Goal: Task Accomplishment & Management: Manage account settings

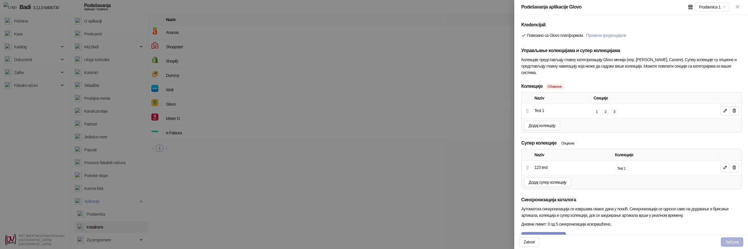
click at [733, 243] on button "Sačuvaj" at bounding box center [732, 241] width 23 height 9
click at [539, 127] on span "Додај колекцију" at bounding box center [542, 125] width 27 height 5
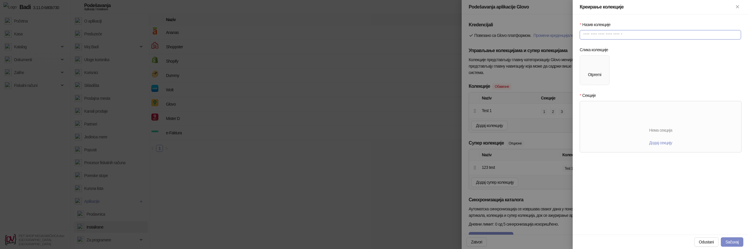
click at [607, 35] on input "Назив колекције" at bounding box center [660, 34] width 161 height 9
type input "******"
click at [593, 75] on div "Otpremi" at bounding box center [594, 74] width 13 height 6
click at [594, 74] on div "Otpremi" at bounding box center [594, 74] width 13 height 6
click at [662, 133] on div "Нема секција" at bounding box center [660, 130] width 161 height 6
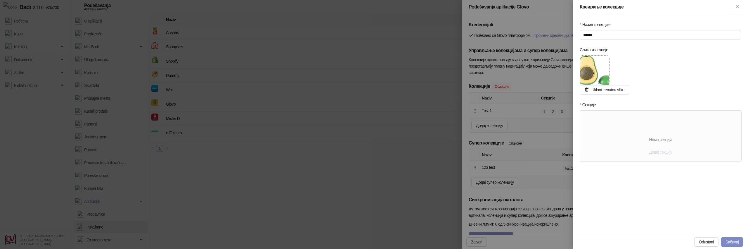
click at [661, 151] on span "Додај секцију" at bounding box center [660, 152] width 23 height 5
click at [622, 126] on input "text" at bounding box center [620, 128] width 56 height 9
type input "****"
click at [735, 245] on button "Sačuvaj" at bounding box center [732, 241] width 23 height 9
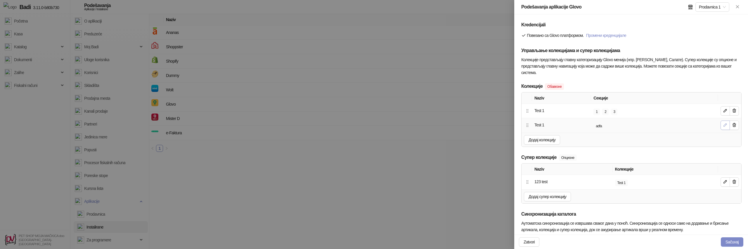
click at [726, 125] on icon "button" at bounding box center [725, 124] width 3 height 3
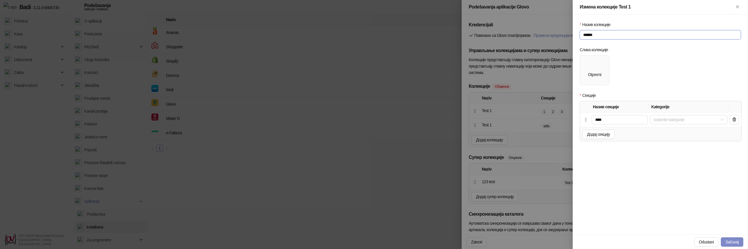
click at [598, 33] on input "******" at bounding box center [660, 34] width 161 height 9
type input "******"
click at [734, 242] on button "Sačuvaj" at bounding box center [732, 241] width 23 height 9
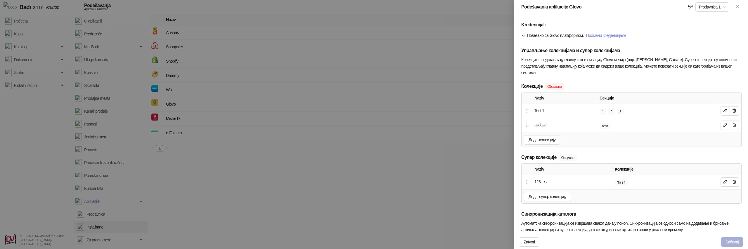
click at [731, 241] on button "Sačuvaj" at bounding box center [732, 241] width 23 height 9
click at [31, 49] on div at bounding box center [374, 124] width 748 height 249
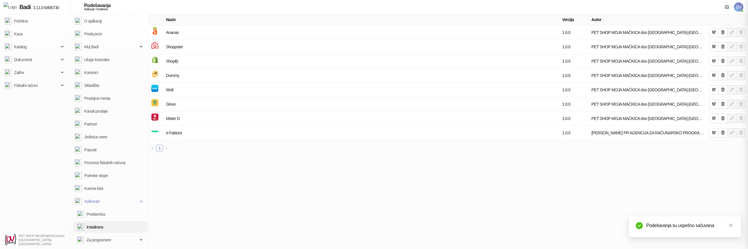
click at [33, 46] on div at bounding box center [374, 124] width 748 height 249
click at [33, 47] on span "Katalog" at bounding box center [32, 47] width 54 height 12
click at [25, 89] on link "Artikli" at bounding box center [16, 85] width 18 height 12
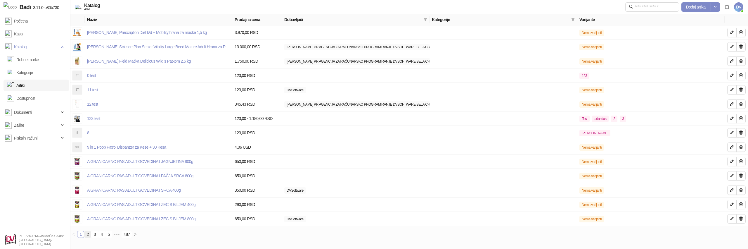
click at [87, 233] on link "2" at bounding box center [87, 234] width 6 height 6
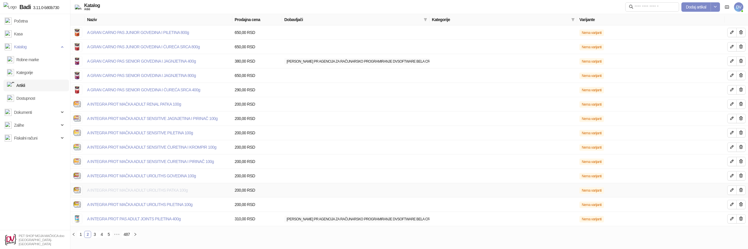
click at [113, 191] on link "A INTEGRA PROT MAČKA ADULT UROLITHS PATKA 100g" at bounding box center [137, 190] width 101 height 5
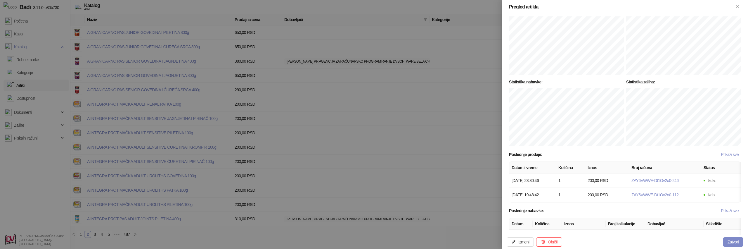
scroll to position [375, 0]
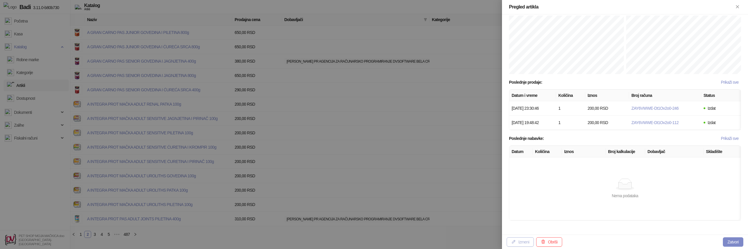
click at [518, 241] on button "Izmeni" at bounding box center [520, 241] width 27 height 9
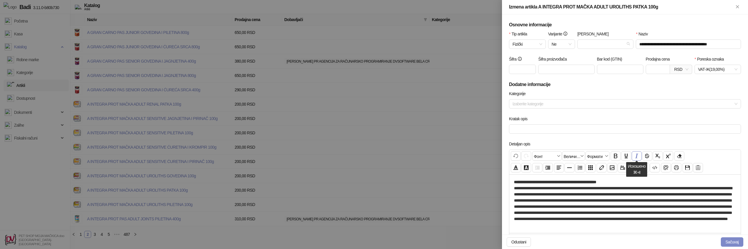
scroll to position [194, 0]
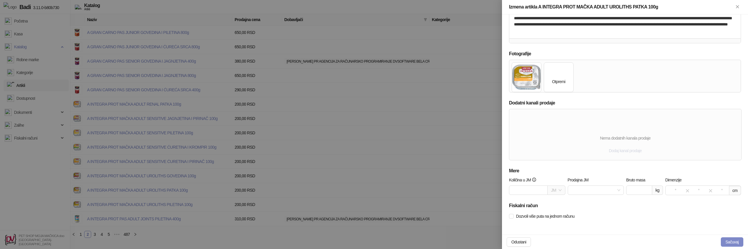
click at [631, 153] on span "Dodaj kanal prodaje" at bounding box center [625, 150] width 33 height 5
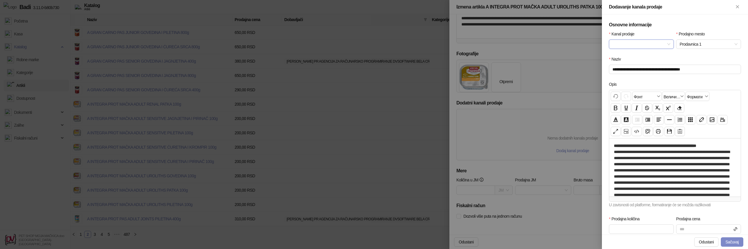
click at [661, 40] on input "Kanal prodaje" at bounding box center [638, 44] width 53 height 9
click at [634, 65] on div "Glovo" at bounding box center [642, 65] width 56 height 6
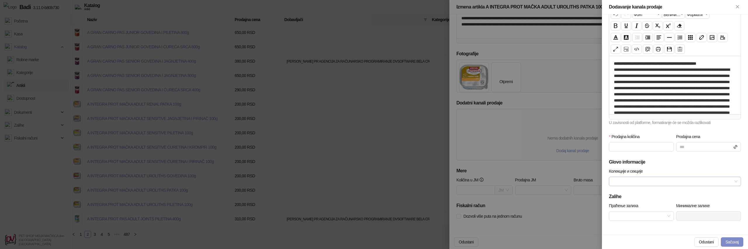
click at [649, 182] on div at bounding box center [672, 181] width 124 height 8
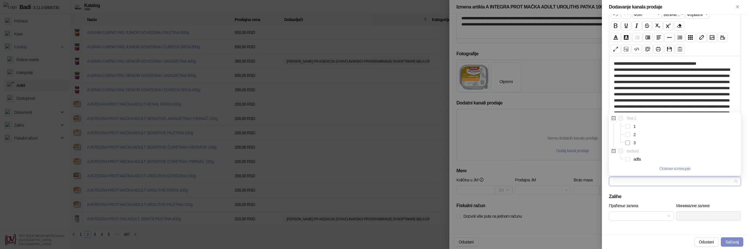
click at [628, 143] on span "Select 3" at bounding box center [627, 142] width 5 height 5
click at [627, 159] on span "Select adfa" at bounding box center [627, 159] width 5 height 5
click at [733, 242] on button "Sačuvaj" at bounding box center [732, 241] width 23 height 9
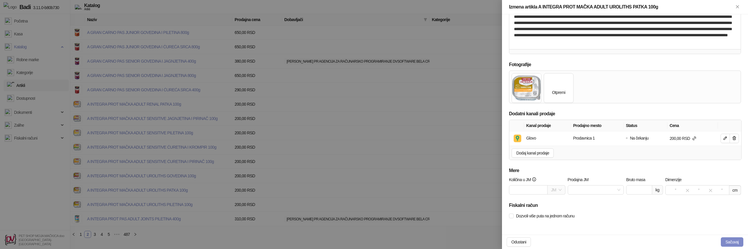
scroll to position [183, 0]
click at [726, 241] on button "Sačuvaj" at bounding box center [732, 241] width 23 height 9
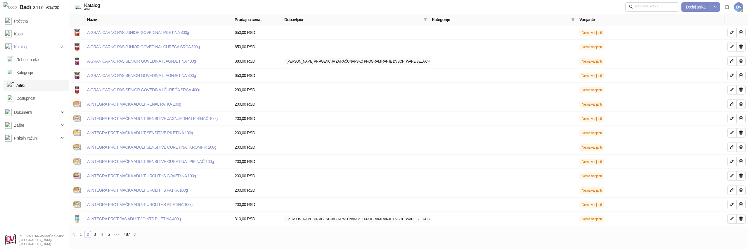
click at [738, 10] on span "DV" at bounding box center [738, 6] width 9 height 9
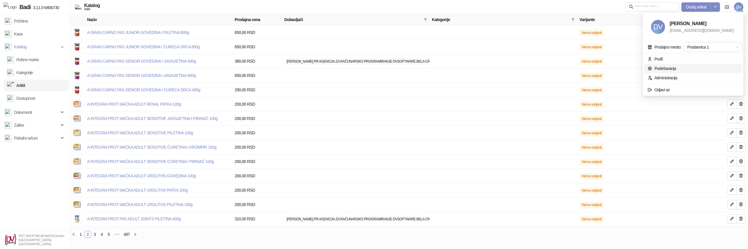
click at [671, 70] on link "Podešavanja" at bounding box center [662, 68] width 29 height 5
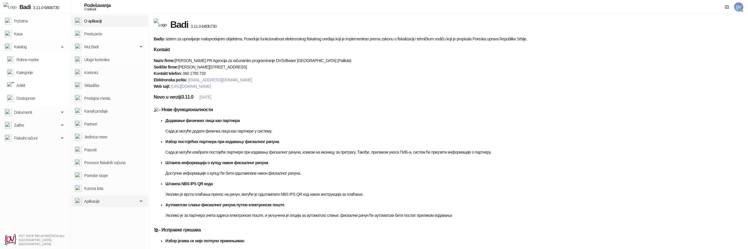
click at [105, 197] on span "Aplikacije" at bounding box center [106, 201] width 63 height 12
click at [96, 227] on link "Instalirane" at bounding box center [90, 227] width 26 height 12
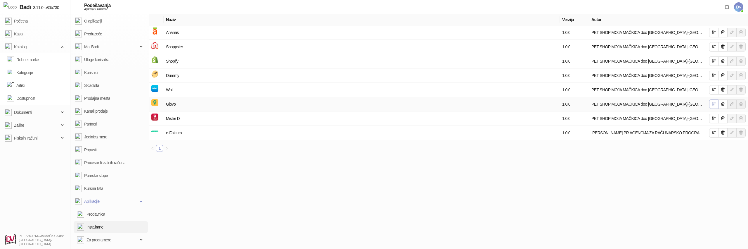
click at [711, 106] on button "button" at bounding box center [713, 103] width 9 height 9
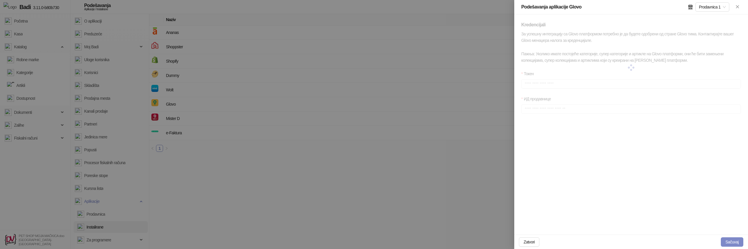
type input "**********"
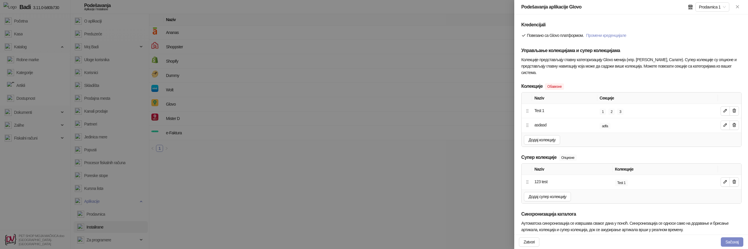
scroll to position [35, 0]
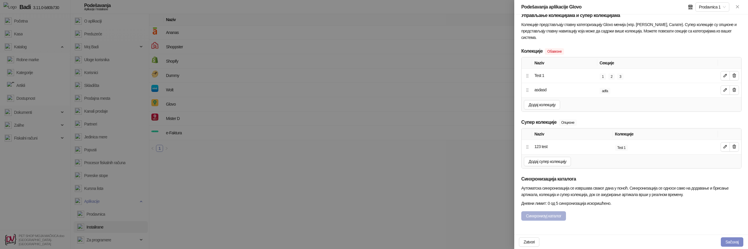
click at [553, 217] on button "Синхронизуј каталог" at bounding box center [543, 215] width 45 height 9
click at [724, 148] on icon "button" at bounding box center [725, 146] width 5 height 5
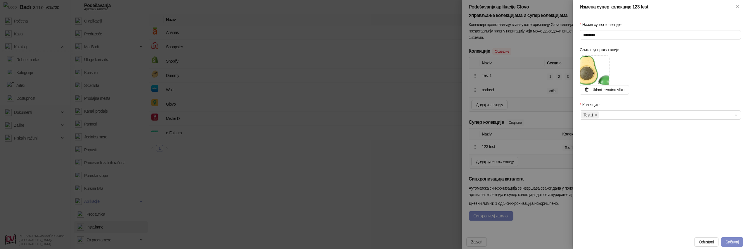
click at [543, 188] on div at bounding box center [374, 124] width 748 height 249
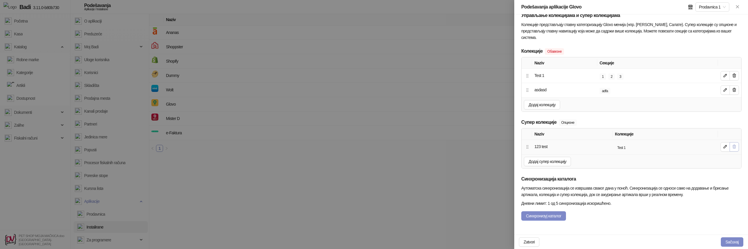
click at [735, 146] on icon "button" at bounding box center [734, 147] width 3 height 4
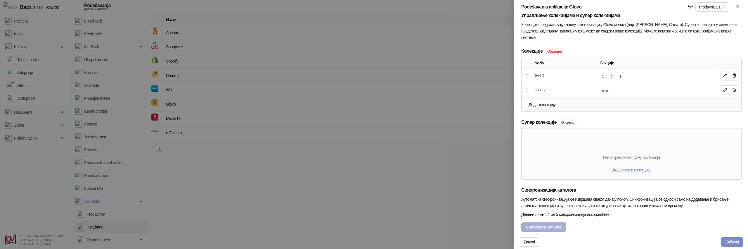
click at [554, 225] on button "Синхронизуј каталог" at bounding box center [543, 226] width 45 height 9
click at [728, 240] on button "Sačuvaj" at bounding box center [732, 241] width 23 height 9
click at [555, 227] on button "Синхронизуј каталог" at bounding box center [543, 226] width 45 height 9
click at [733, 241] on button "Sačuvaj" at bounding box center [732, 241] width 23 height 9
click at [617, 171] on span "Додај супер колекцију" at bounding box center [631, 169] width 38 height 5
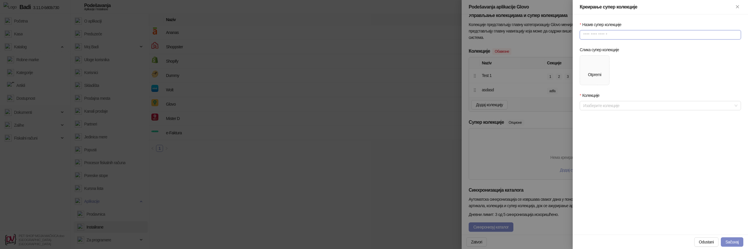
click at [602, 34] on input "Назив супер колекције" at bounding box center [660, 34] width 161 height 9
type input "*"
click at [595, 67] on img at bounding box center [595, 67] width 0 height 0
click at [615, 108] on div at bounding box center [657, 105] width 153 height 8
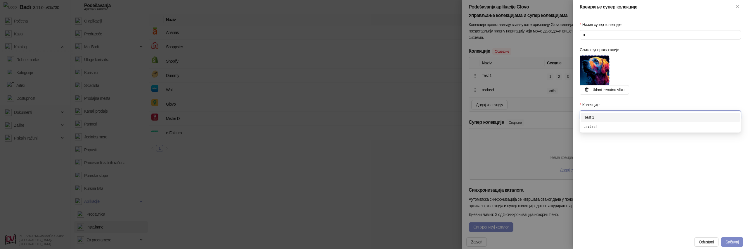
click at [600, 117] on div "Test 1" at bounding box center [660, 117] width 152 height 6
click at [698, 198] on div "Назив супер колекције * Слика супер колекције Ukloni trenutnu sliku Колекције T…" at bounding box center [660, 124] width 175 height 220
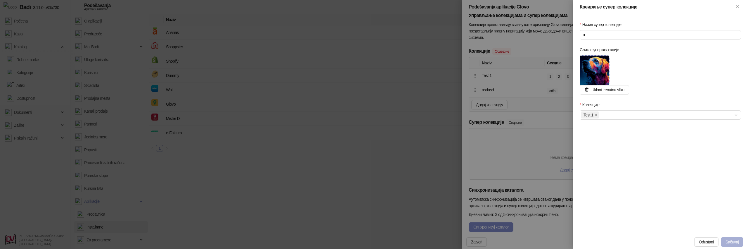
click at [736, 239] on button "Sačuvaj" at bounding box center [732, 241] width 23 height 9
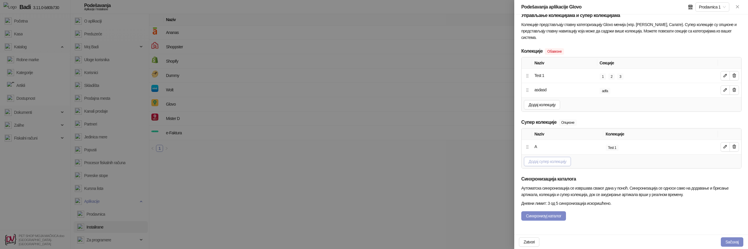
click at [561, 159] on span "Додај супер колекцију" at bounding box center [548, 161] width 38 height 5
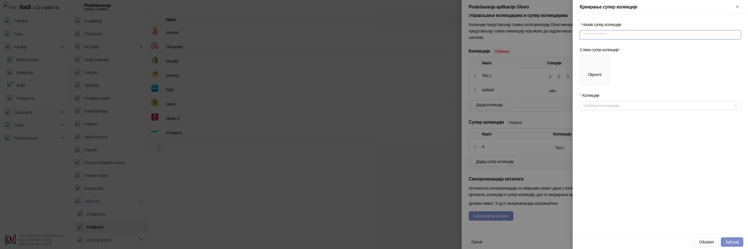
click at [602, 34] on input "Назив супер колекције" at bounding box center [660, 34] width 161 height 9
type input "*"
click at [588, 63] on div "Otpremi" at bounding box center [594, 70] width 13 height 15
click at [620, 107] on div at bounding box center [657, 105] width 153 height 8
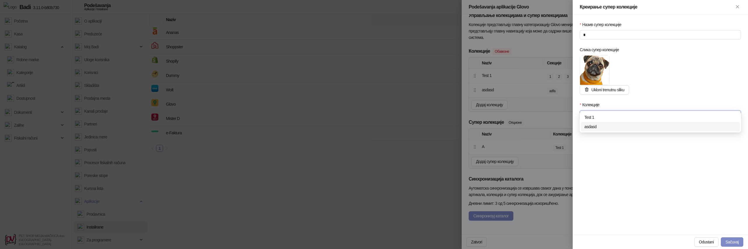
click at [596, 126] on div "asdasd" at bounding box center [660, 126] width 152 height 6
click at [690, 172] on div "Назив супер колекције * Слика супер колекције Ukloni trenutnu sliku Колекције a…" at bounding box center [660, 124] width 175 height 220
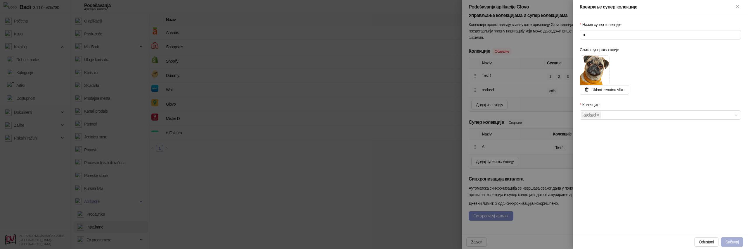
click at [738, 239] on button "Sačuvaj" at bounding box center [732, 241] width 23 height 9
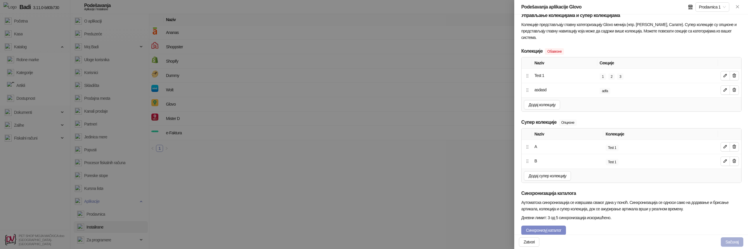
click at [730, 241] on button "Sačuvaj" at bounding box center [732, 241] width 23 height 9
click at [725, 161] on icon "button" at bounding box center [725, 160] width 5 height 5
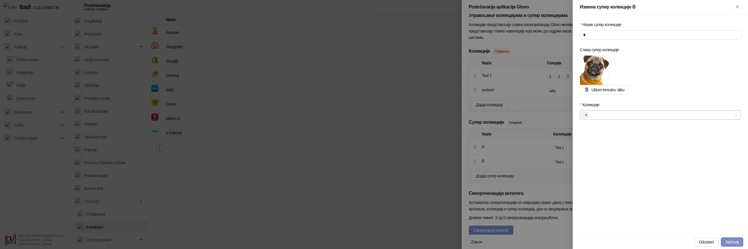
click at [586, 113] on span at bounding box center [586, 115] width 3 height 6
click at [589, 113] on div at bounding box center [657, 115] width 153 height 8
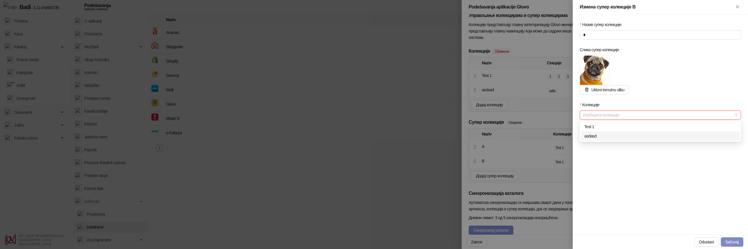
click at [588, 134] on div "asdasd" at bounding box center [660, 136] width 152 height 6
click at [728, 238] on button "Sačuvaj" at bounding box center [732, 241] width 23 height 9
